Goal: Task Accomplishment & Management: Use online tool/utility

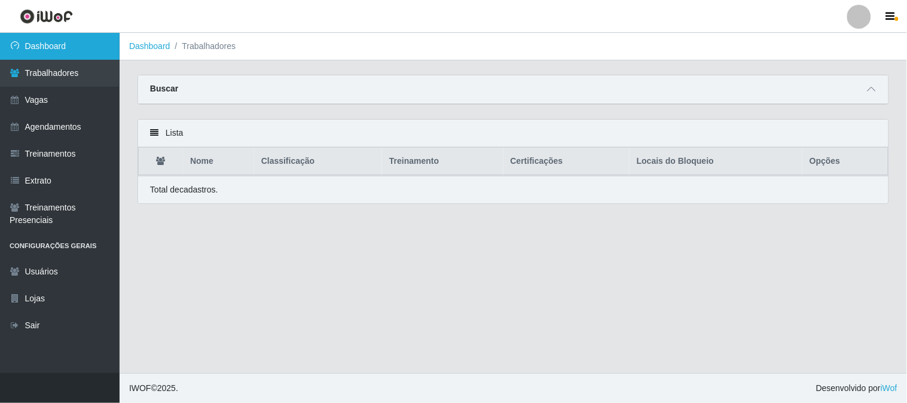
drag, startPoint x: 68, startPoint y: 45, endPoint x: 72, endPoint y: 40, distance: 6.4
click at [69, 43] on link "Dashboard" at bounding box center [60, 46] width 120 height 27
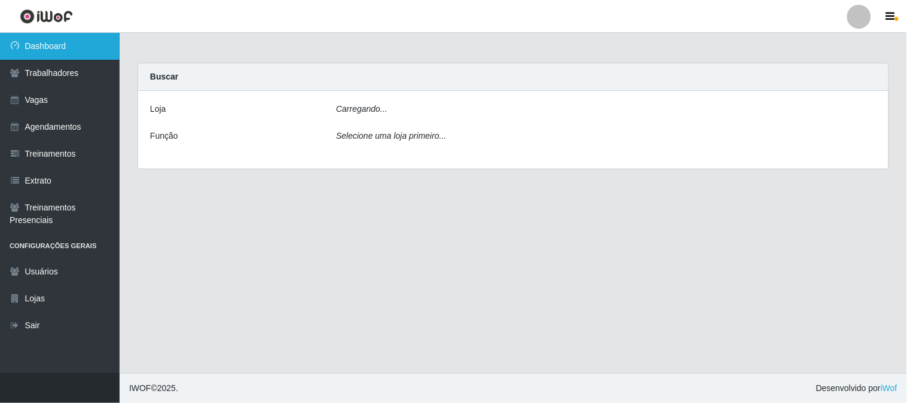
click at [72, 40] on link "Dashboard" at bounding box center [60, 46] width 120 height 27
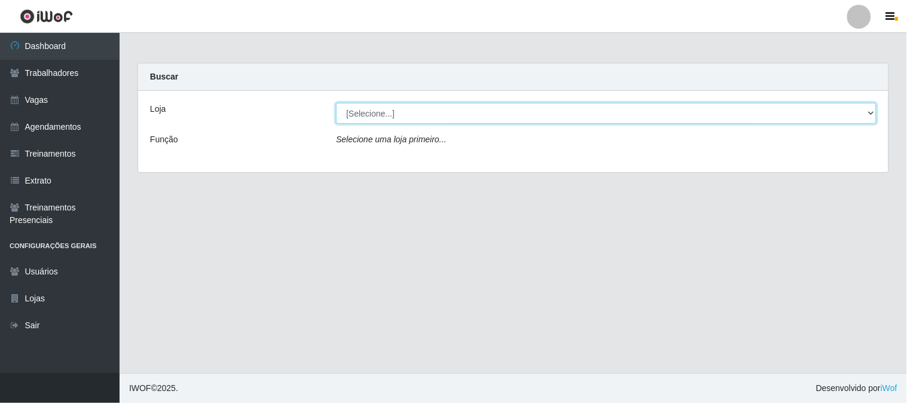
click at [374, 111] on select "[Selecione...] Sapore D'italia" at bounding box center [606, 113] width 541 height 21
select select "266"
click at [336, 103] on select "[Selecione...] Sapore D'italia" at bounding box center [606, 113] width 541 height 21
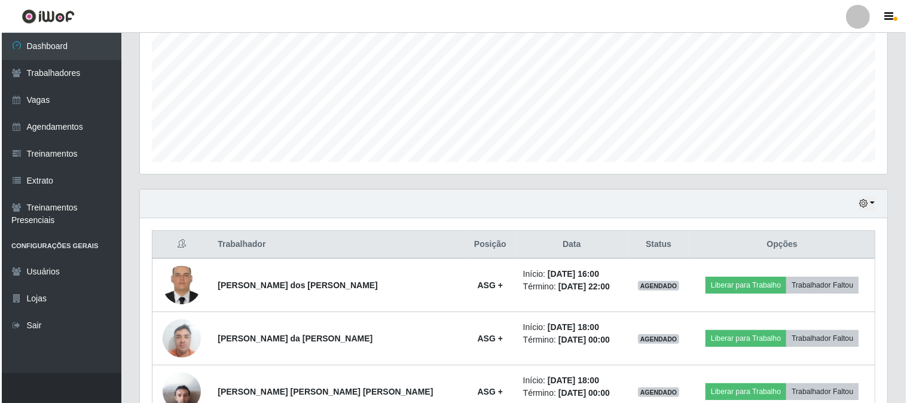
scroll to position [332, 0]
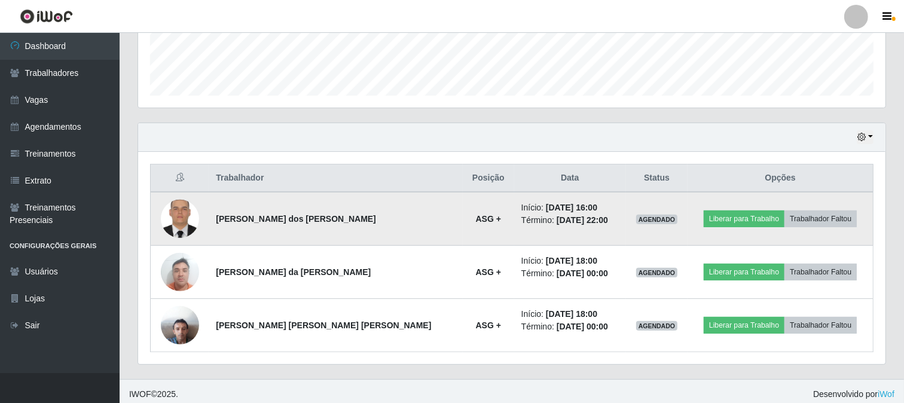
click at [190, 211] on img at bounding box center [180, 219] width 38 height 51
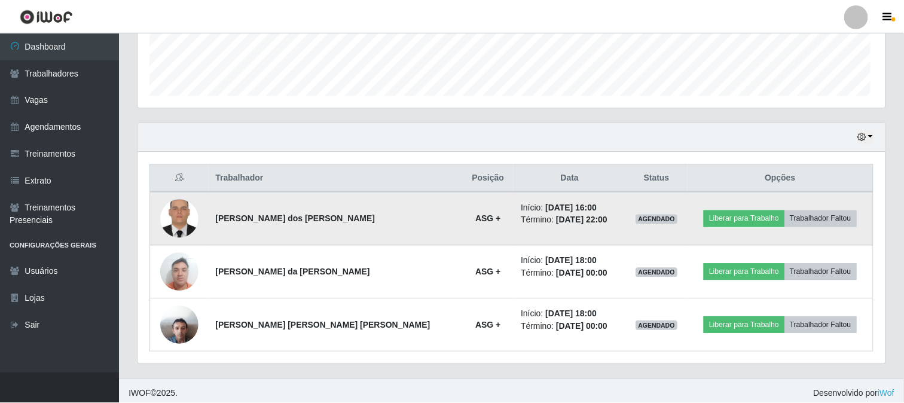
scroll to position [248, 740]
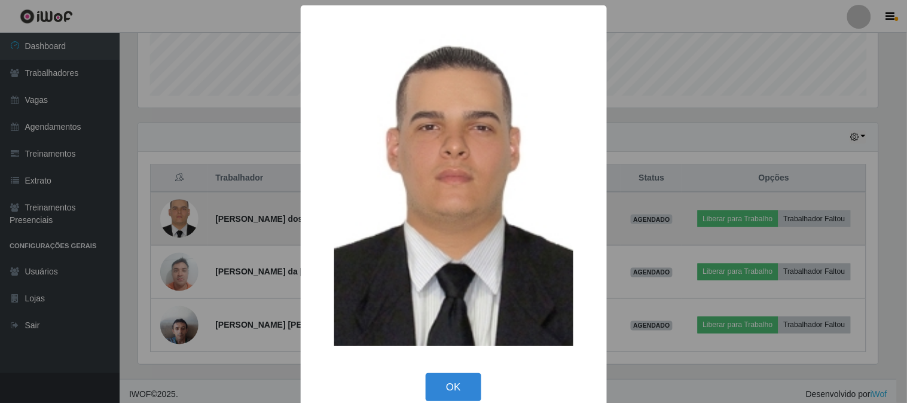
click at [190, 211] on div "× OK Cancel" at bounding box center [453, 201] width 907 height 403
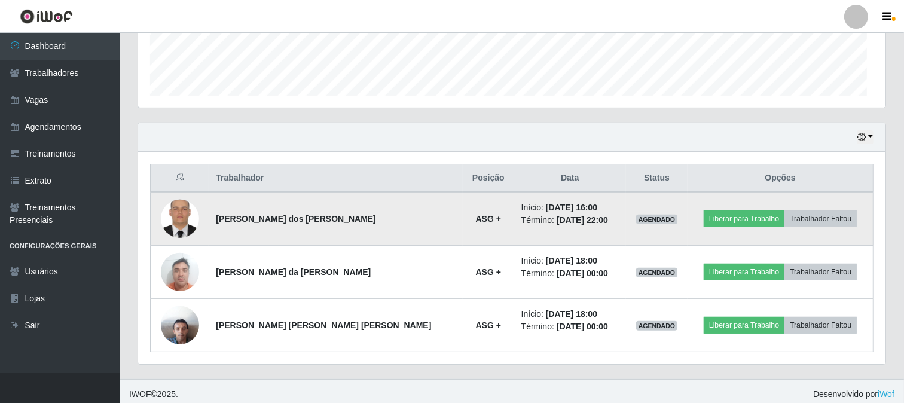
scroll to position [248, 748]
click at [726, 218] on button "Liberar para Trabalho" at bounding box center [744, 219] width 81 height 17
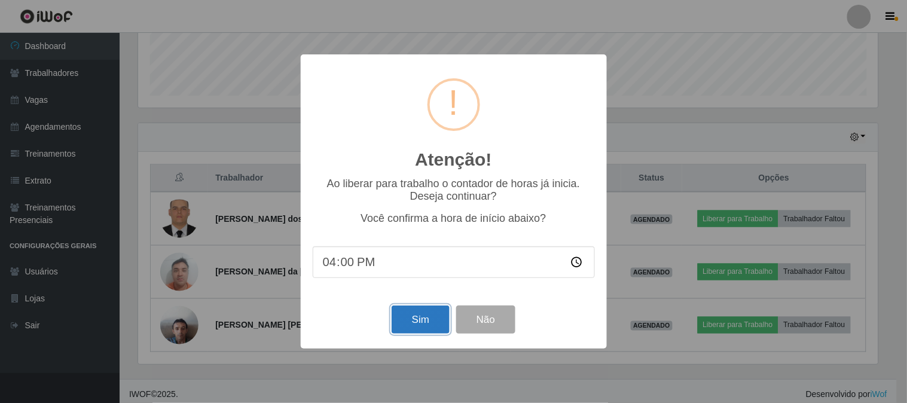
click at [431, 323] on button "Sim" at bounding box center [421, 320] width 58 height 28
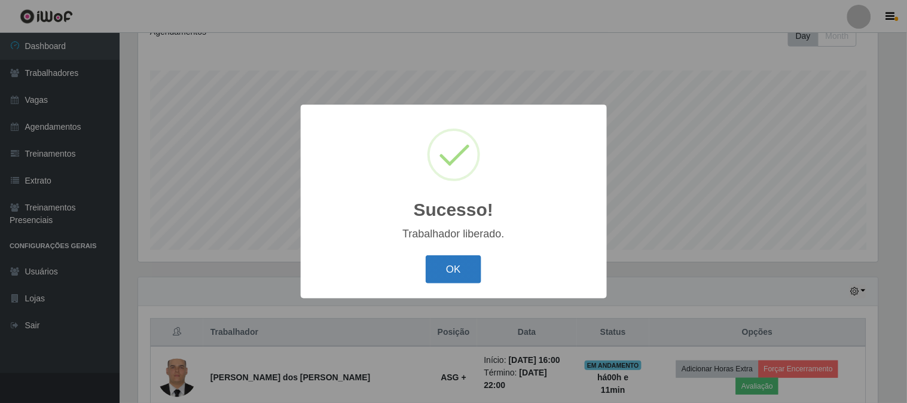
click at [453, 267] on button "OK" at bounding box center [454, 269] width 56 height 28
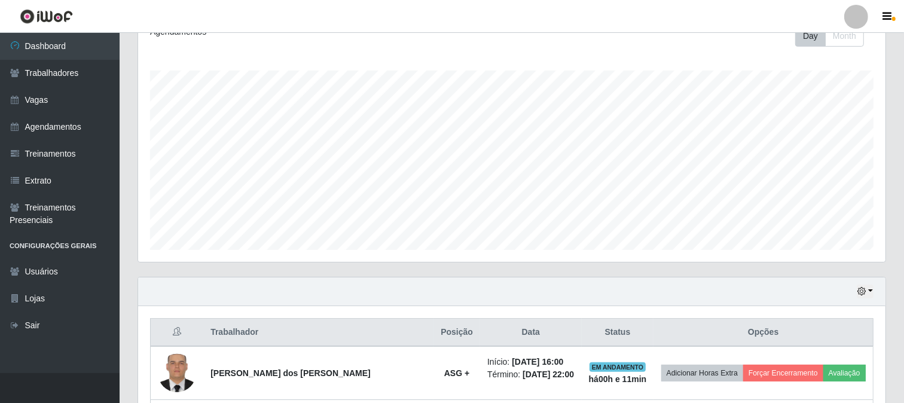
scroll to position [338, 0]
